Goal: Task Accomplishment & Management: Manage account settings

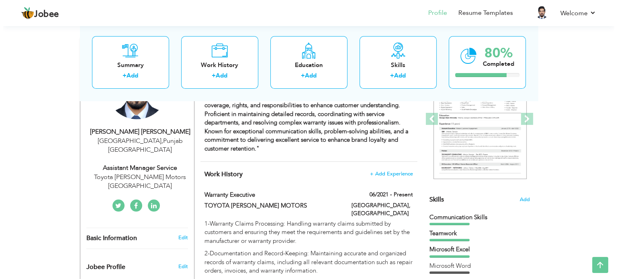
scroll to position [111, 0]
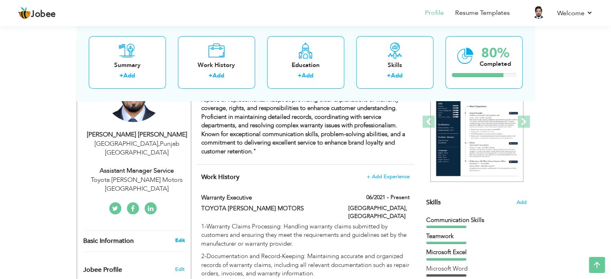
click at [182, 237] on link "Edit" at bounding box center [180, 240] width 10 height 7
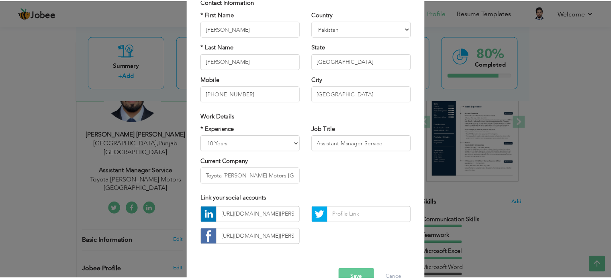
scroll to position [85, 0]
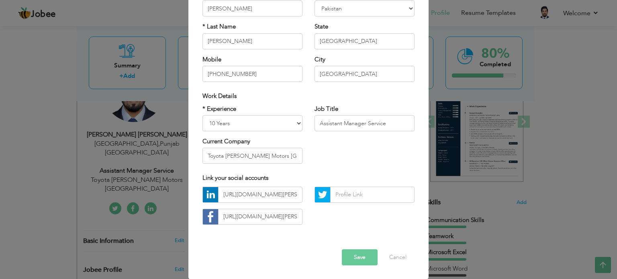
click at [355, 261] on button "Save" at bounding box center [360, 258] width 36 height 16
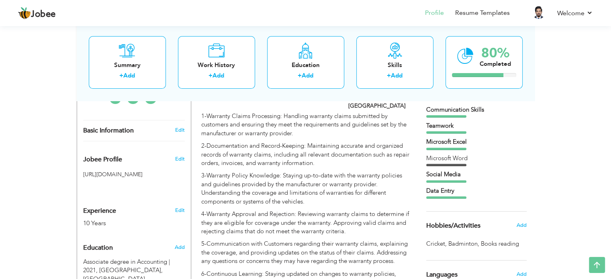
scroll to position [223, 0]
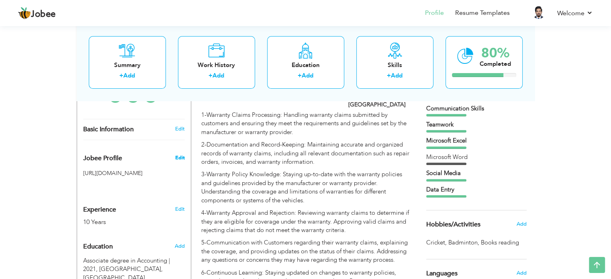
click at [182, 154] on span "Edit" at bounding box center [180, 157] width 10 height 7
type input "SyedEshanAli"
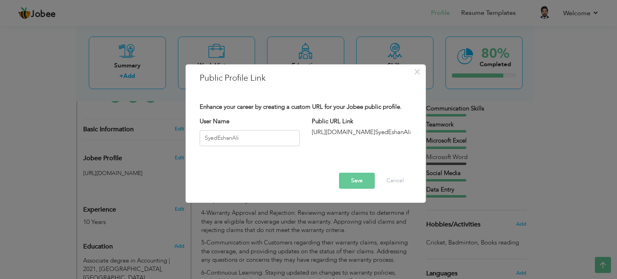
click at [363, 183] on button "Save" at bounding box center [357, 181] width 36 height 16
click at [416, 72] on span "×" at bounding box center [417, 72] width 7 height 14
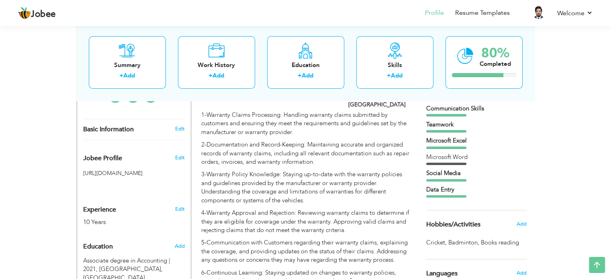
click at [148, 170] on h5 "https://jobee.io/profile/SyedEshanAli" at bounding box center [134, 173] width 102 height 6
drag, startPoint x: 83, startPoint y: 155, endPoint x: 130, endPoint y: 155, distance: 46.6
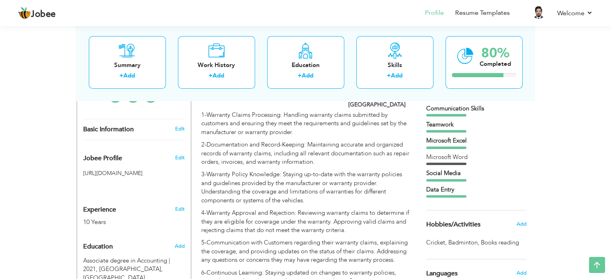
click at [130, 170] on h5 "https://jobee.io/profile/SyedEshanAli" at bounding box center [134, 173] width 102 height 6
click at [144, 170] on h5 "https://jobee.io/profile/SyedEshanAli" at bounding box center [134, 173] width 102 height 6
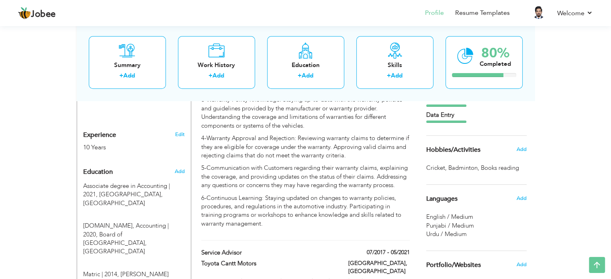
scroll to position [300, 0]
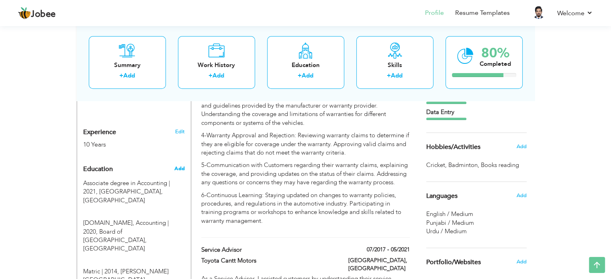
click at [183, 165] on span "Add" at bounding box center [179, 168] width 10 height 7
radio input "true"
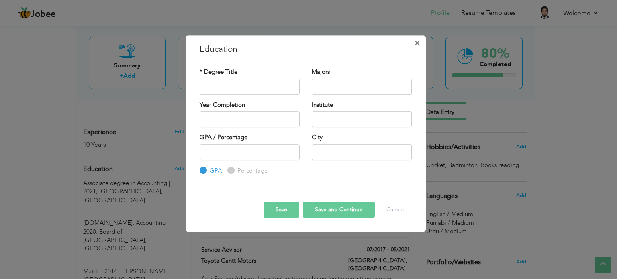
click at [415, 43] on span "×" at bounding box center [417, 43] width 7 height 14
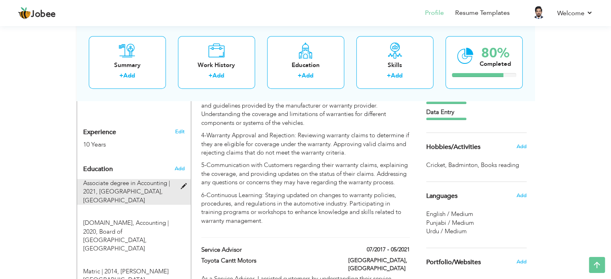
click at [172, 179] on div "Associate degree in Accounting | 2021, University of the Punjab, Lahore" at bounding box center [129, 192] width 104 height 26
type input "Associate degree in Accounting"
type input "2021"
type input "University of the Punjab"
type input "Lahore"
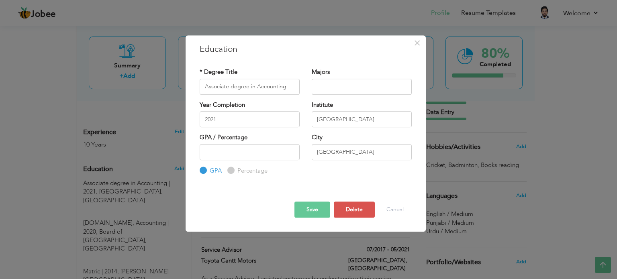
click at [314, 209] on button "Save" at bounding box center [313, 210] width 36 height 16
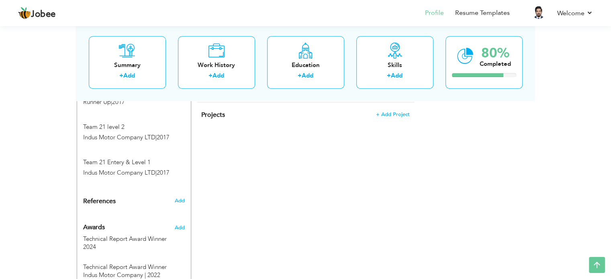
scroll to position [614, 0]
click at [181, 196] on span "Add" at bounding box center [179, 199] width 10 height 7
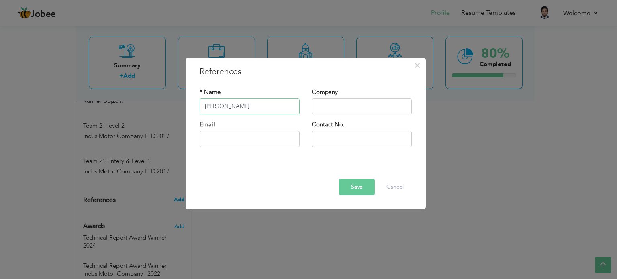
type input "Aqib Sultan"
type input "Toyota Cantt Motor"
type input "q"
type input "Aqib.sultan@gmail.com"
type input "03024113110"
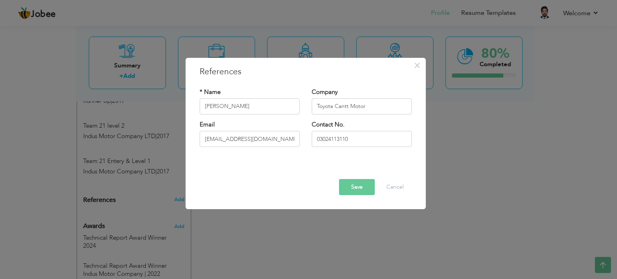
click at [354, 192] on button "Save" at bounding box center [357, 187] width 36 height 16
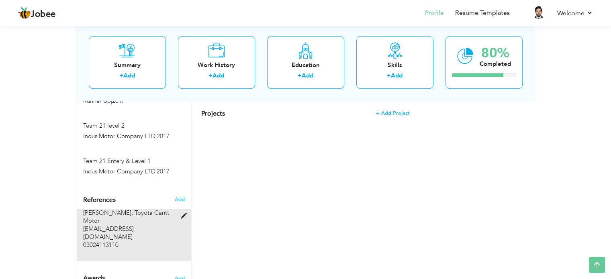
click at [182, 213] on span at bounding box center [185, 216] width 10 height 6
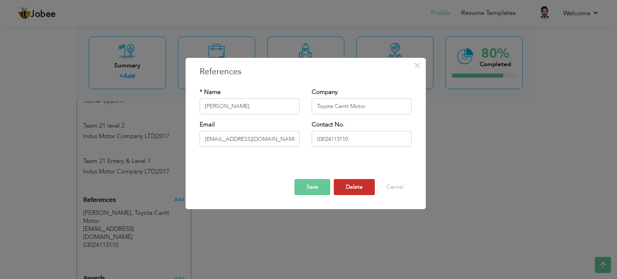
click at [349, 194] on button "Delete" at bounding box center [354, 187] width 41 height 16
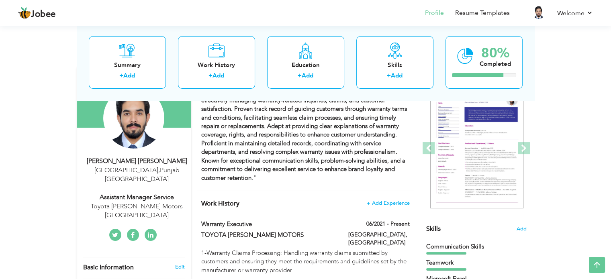
scroll to position [0, 0]
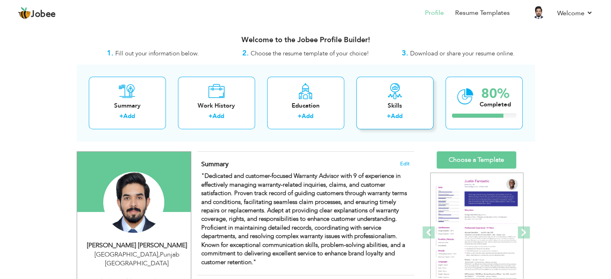
click at [392, 104] on div "Skills" at bounding box center [395, 106] width 64 height 8
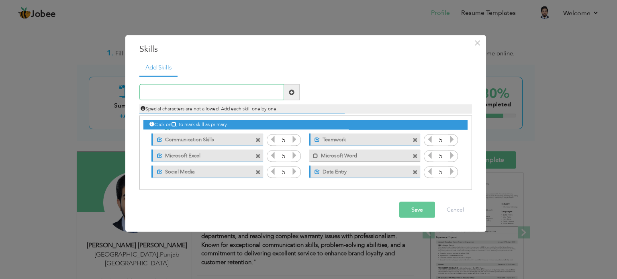
click at [171, 95] on input "text" at bounding box center [211, 92] width 145 height 16
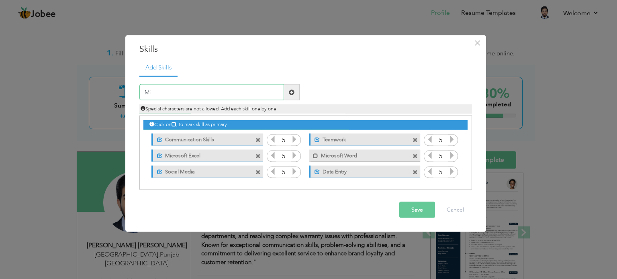
type input "M"
type input "E"
type input "Microsoft Excel"
click at [289, 93] on span at bounding box center [292, 92] width 6 height 6
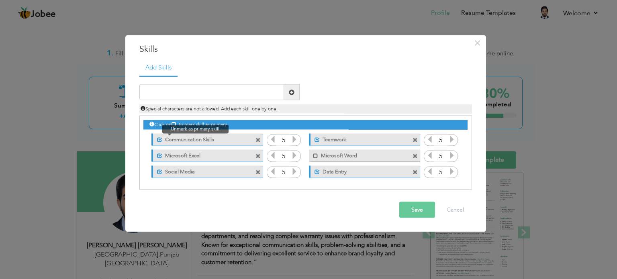
click at [158, 140] on span at bounding box center [159, 139] width 5 height 5
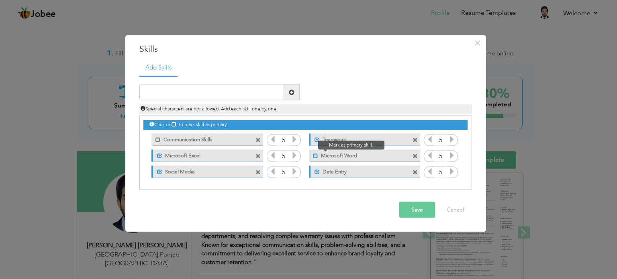
click at [314, 156] on span at bounding box center [315, 155] width 5 height 5
click at [428, 209] on button "Save" at bounding box center [418, 210] width 36 height 16
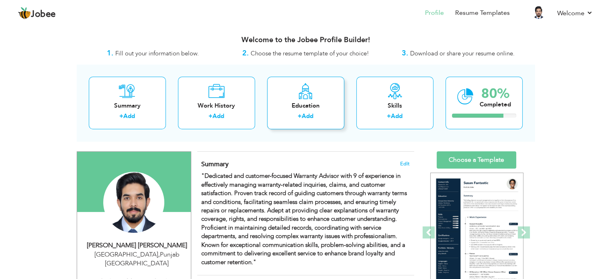
click at [304, 103] on div "Education" at bounding box center [306, 106] width 64 height 8
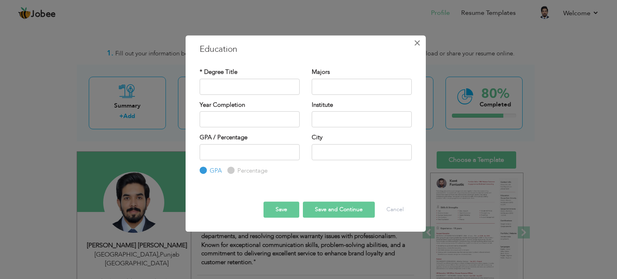
click at [417, 42] on span "×" at bounding box center [417, 43] width 7 height 14
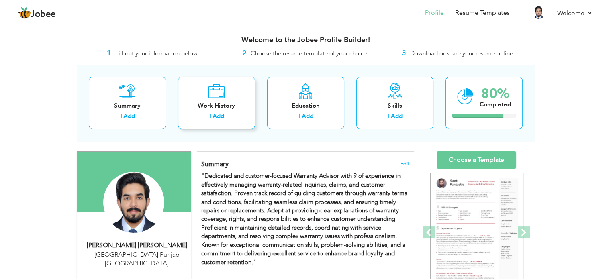
click at [222, 108] on div "Work History" at bounding box center [217, 106] width 64 height 8
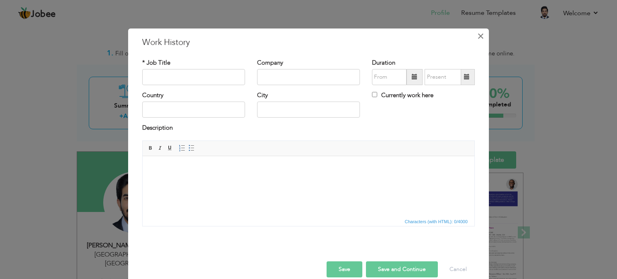
click at [482, 35] on button "×" at bounding box center [480, 36] width 13 height 13
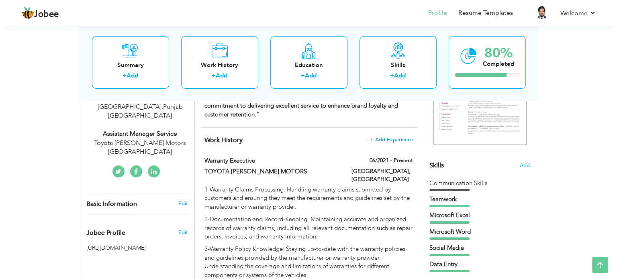
scroll to position [145, 0]
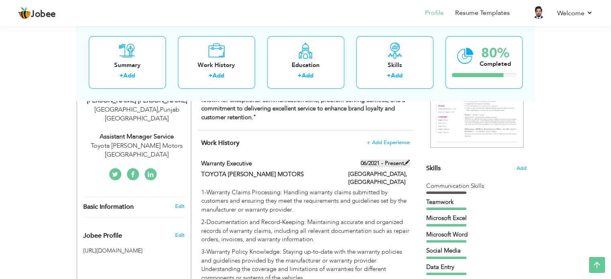
click at [404, 160] on span at bounding box center [407, 163] width 6 height 6
type input "Warranty Executive"
type input "TOYOTA WALTON MOTORS"
type input "06/2021"
type input "Pakistan"
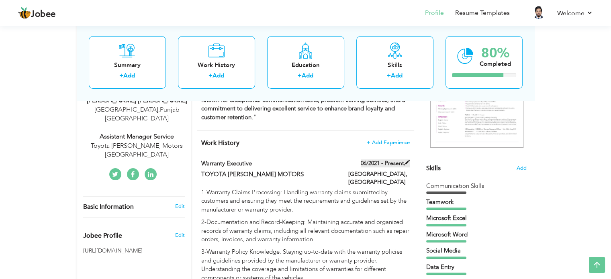
type input "Lahore"
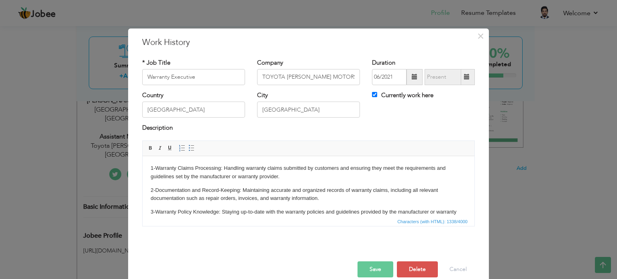
click at [464, 75] on span at bounding box center [467, 77] width 6 height 6
click at [408, 96] on label "Currently work here" at bounding box center [403, 95] width 62 height 8
click at [377, 96] on input "Currently work here" at bounding box center [374, 94] width 5 height 5
checkbox input "false"
click at [468, 76] on span at bounding box center [467, 77] width 16 height 16
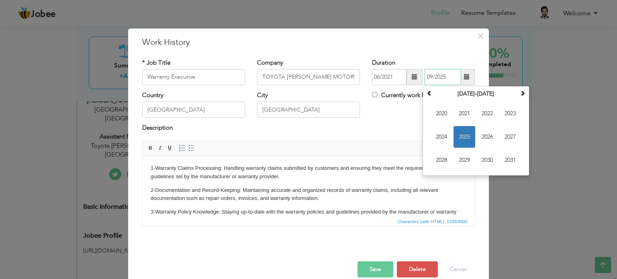
click at [460, 134] on span "2025" at bounding box center [465, 137] width 22 height 22
click at [486, 114] on span "Mar" at bounding box center [488, 114] width 22 height 22
type input "03/2025"
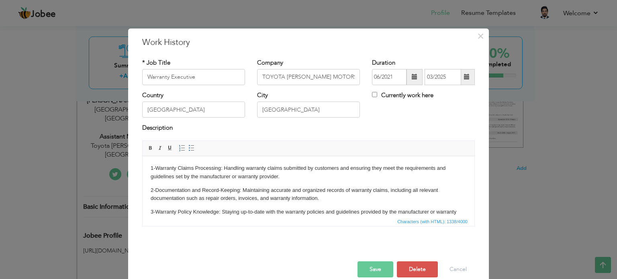
click at [363, 268] on button "Save" at bounding box center [376, 270] width 36 height 16
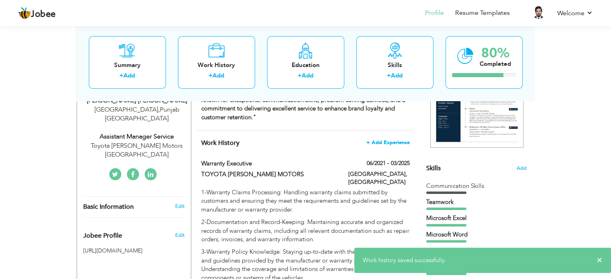
click at [379, 140] on span "+ Add Experience" at bounding box center [388, 143] width 43 height 6
